Goal: Navigation & Orientation: Understand site structure

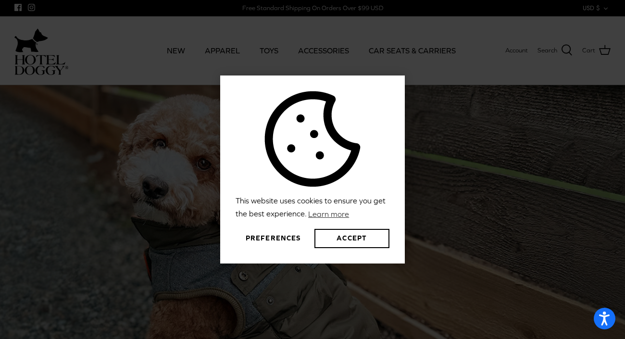
click at [283, 239] on button "Preferences" at bounding box center [273, 238] width 75 height 19
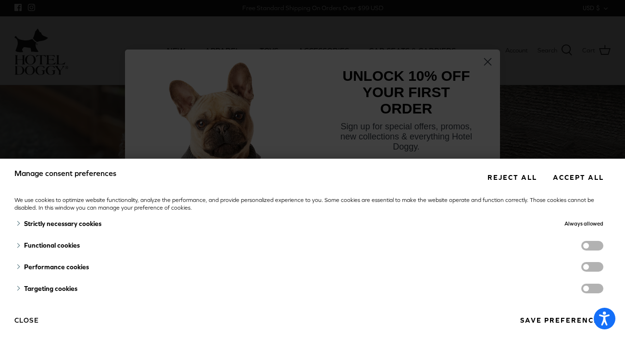
scroll to position [4, 0]
click at [538, 317] on button "Save preferences" at bounding box center [562, 321] width 98 height 18
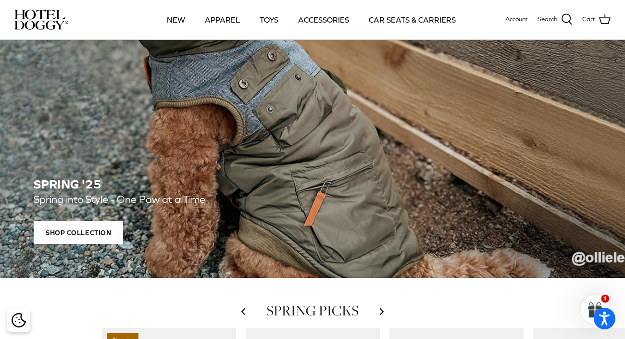
scroll to position [124, 0]
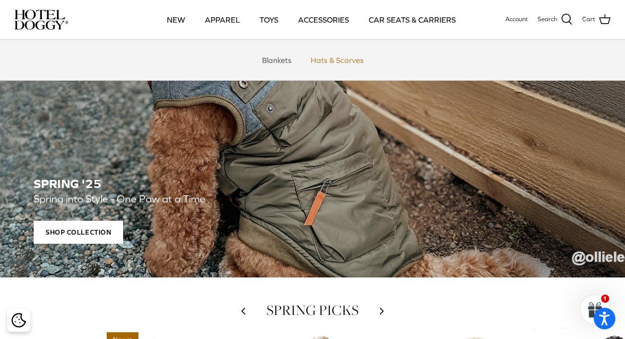
click at [334, 59] on link "Hats & Scarves" at bounding box center [337, 60] width 70 height 29
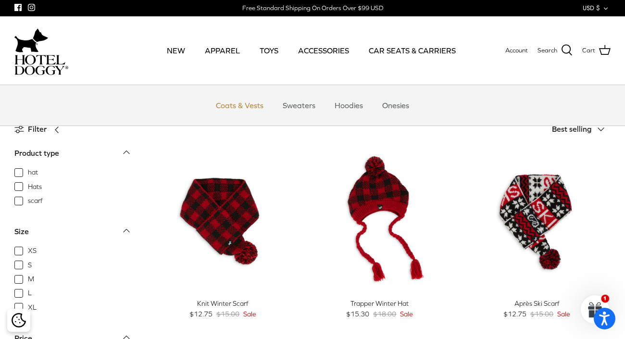
click at [236, 105] on link "Coats & Vests" at bounding box center [239, 105] width 65 height 29
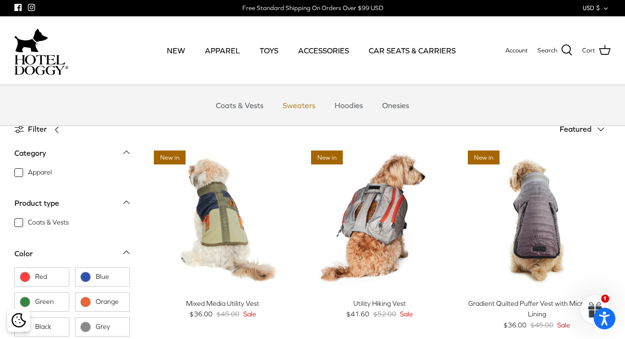
click at [290, 105] on link "Sweaters" at bounding box center [299, 105] width 50 height 29
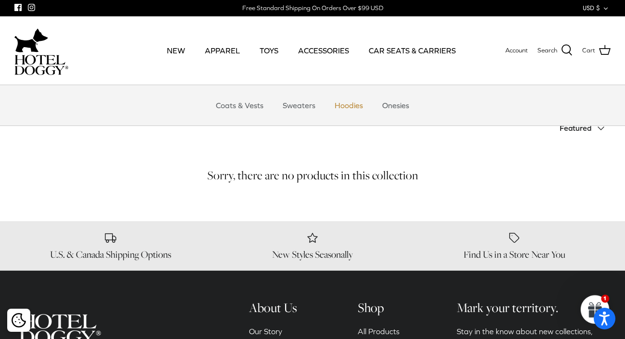
click at [342, 106] on link "Hoodies" at bounding box center [349, 105] width 46 height 29
click at [393, 109] on link "Onesies" at bounding box center [396, 105] width 44 height 29
